Goal: Task Accomplishment & Management: Use online tool/utility

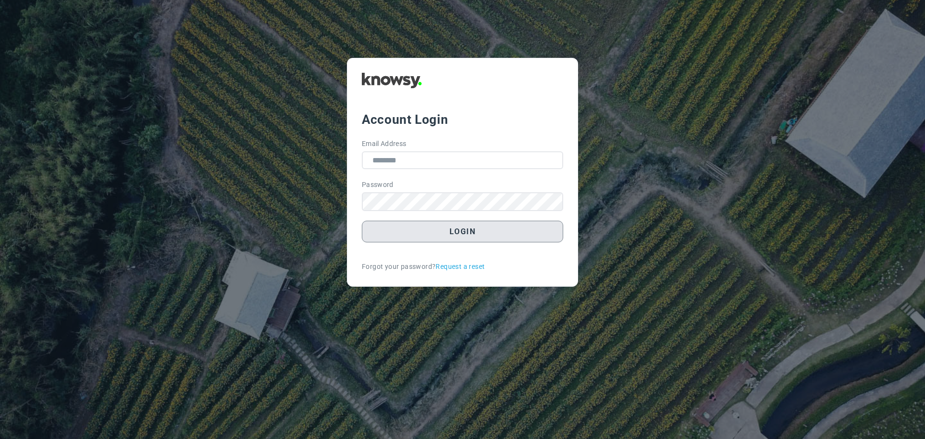
type input "**********"
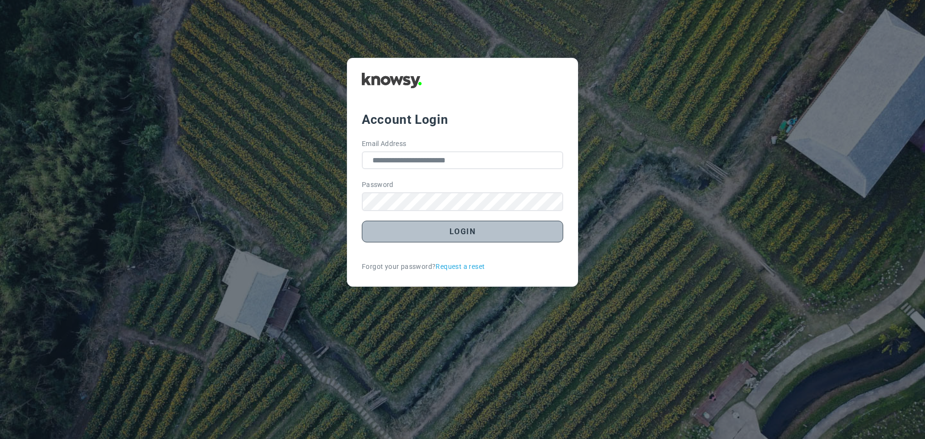
click at [450, 233] on button "Login" at bounding box center [462, 232] width 201 height 22
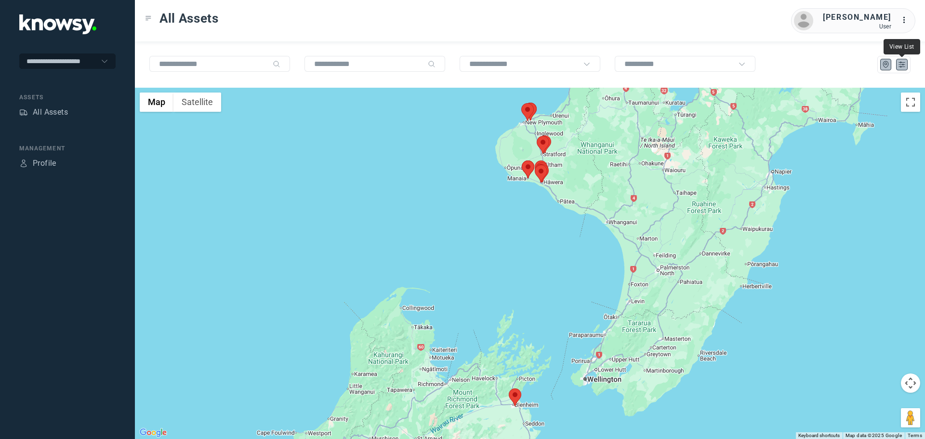
click at [904, 67] on icon "List" at bounding box center [902, 64] width 9 height 9
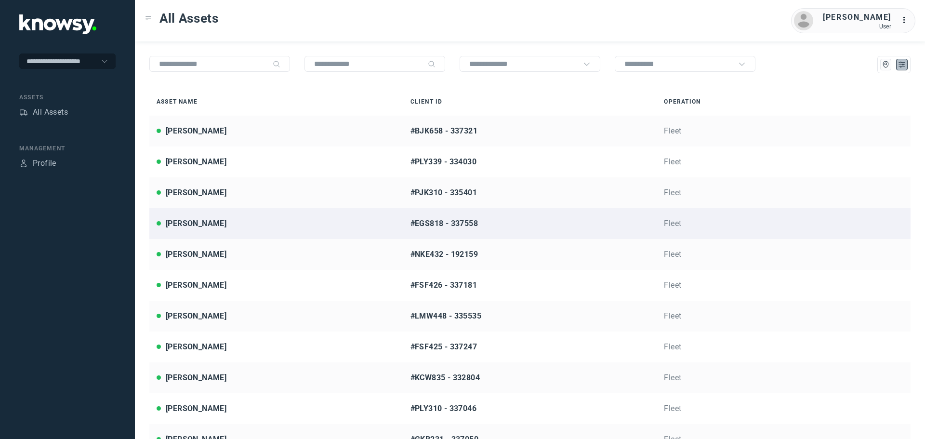
click at [218, 221] on div "[PERSON_NAME]" at bounding box center [276, 224] width 239 height 12
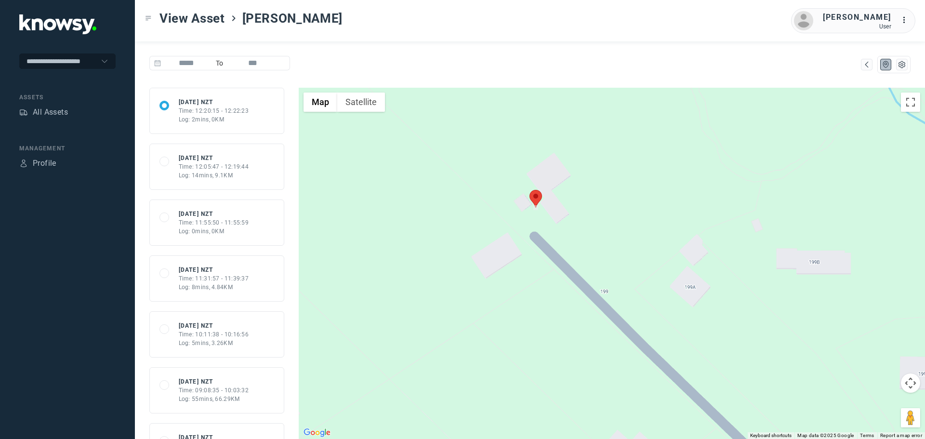
drag, startPoint x: 489, startPoint y: 213, endPoint x: 628, endPoint y: 200, distance: 140.4
click at [628, 200] on div at bounding box center [612, 263] width 626 height 351
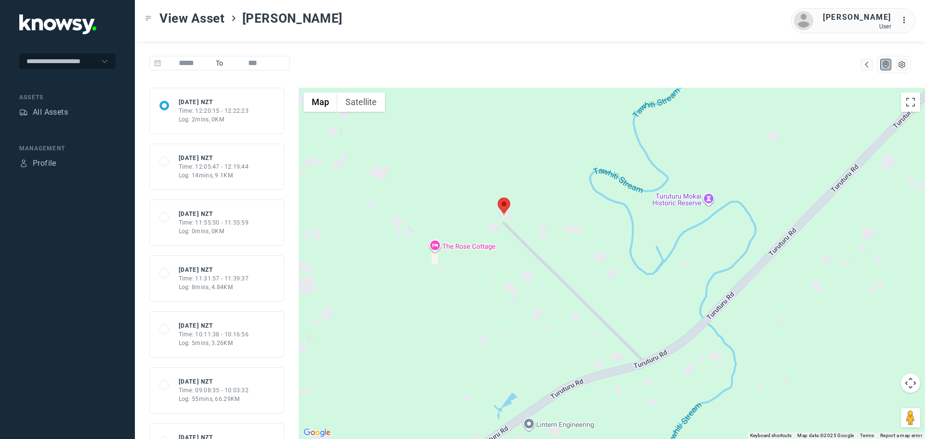
drag, startPoint x: 361, startPoint y: 171, endPoint x: 443, endPoint y: 186, distance: 82.8
click at [443, 186] on div at bounding box center [612, 263] width 626 height 351
